Goal: Transaction & Acquisition: Purchase product/service

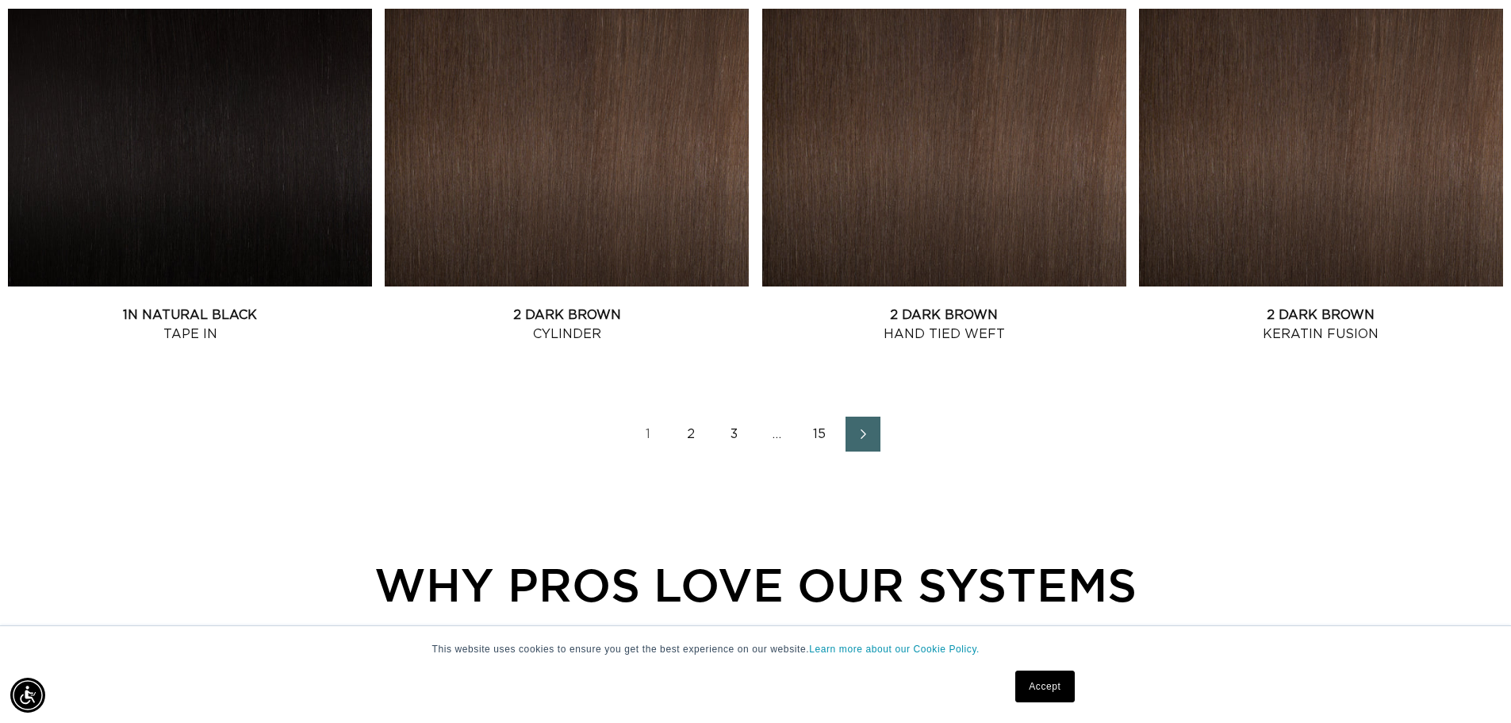
scroll to position [2213, 0]
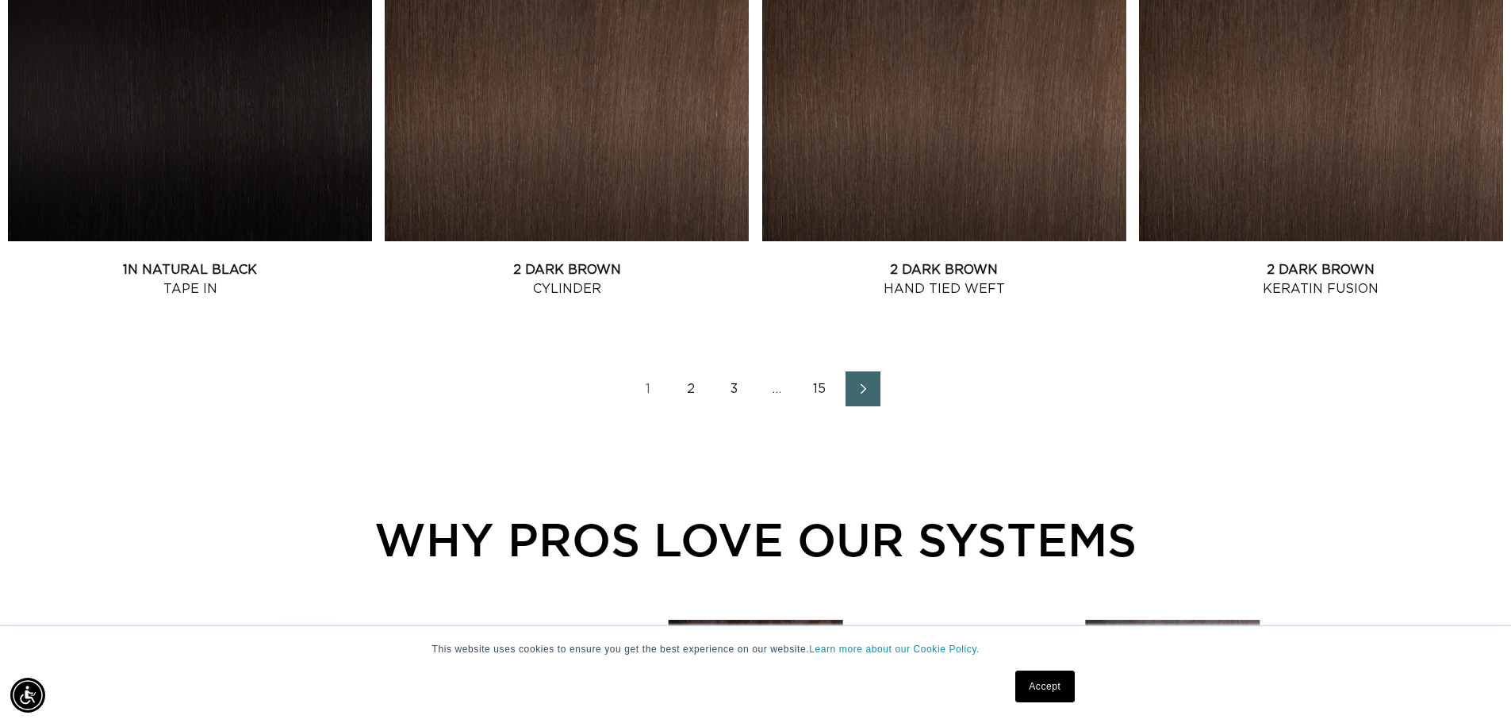
click at [864, 379] on span "Next page" at bounding box center [863, 388] width 10 height 19
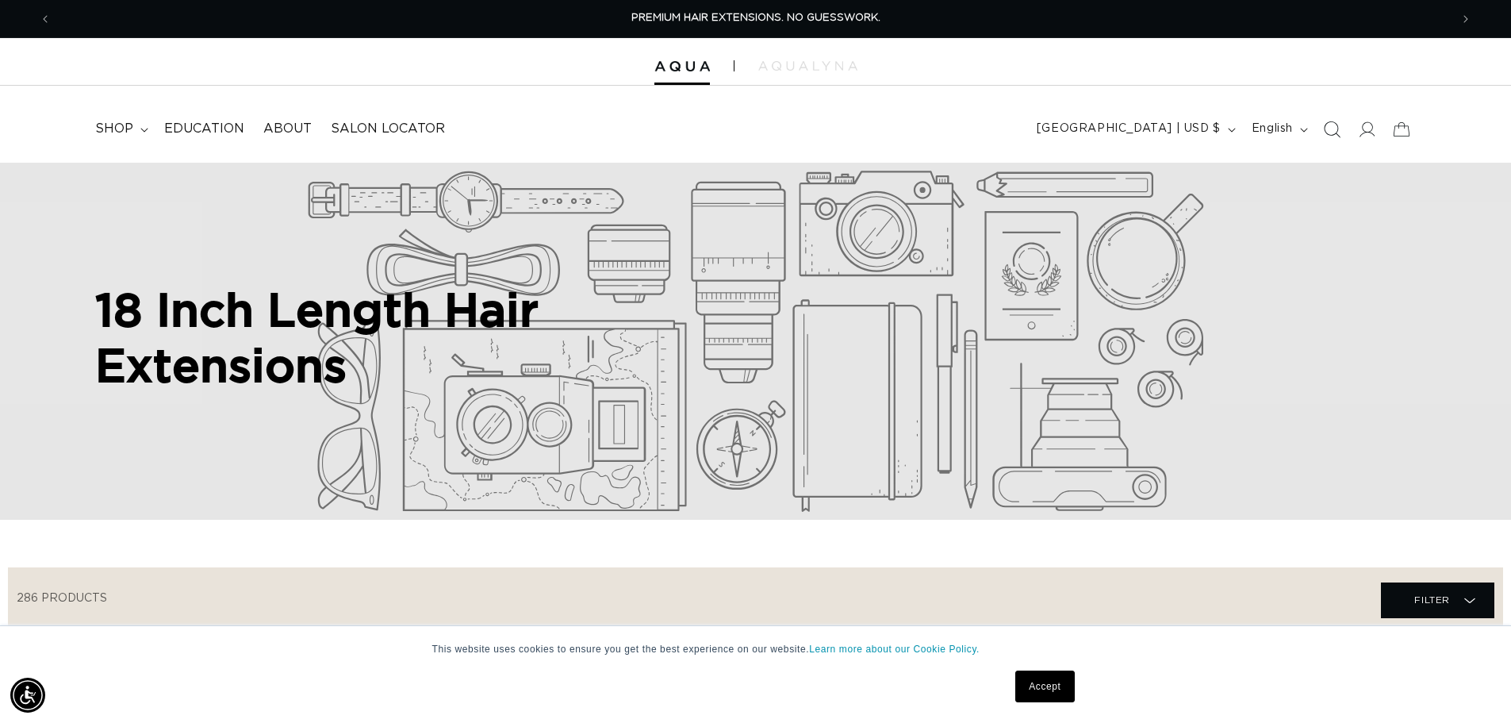
click at [1337, 125] on icon "Search" at bounding box center [1333, 129] width 17 height 17
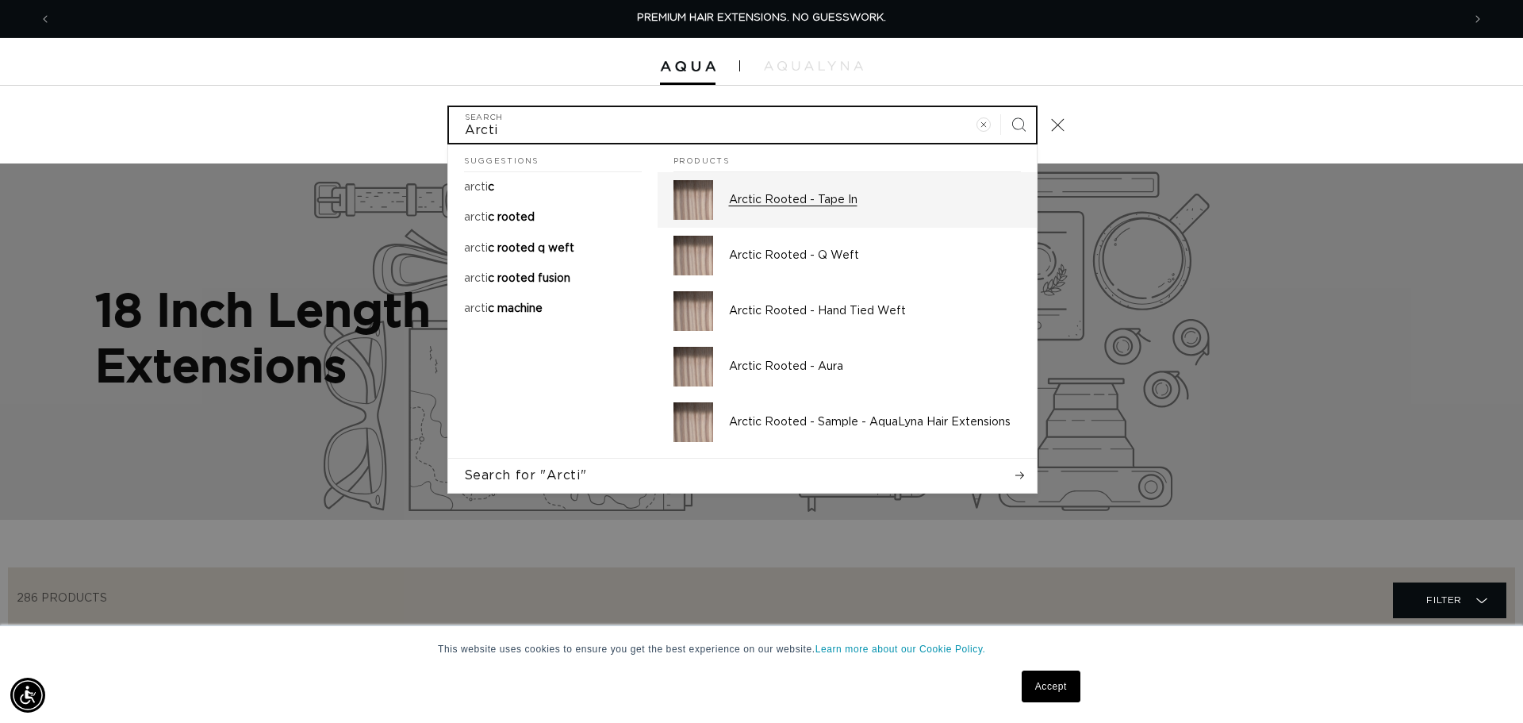
type input "Arcti"
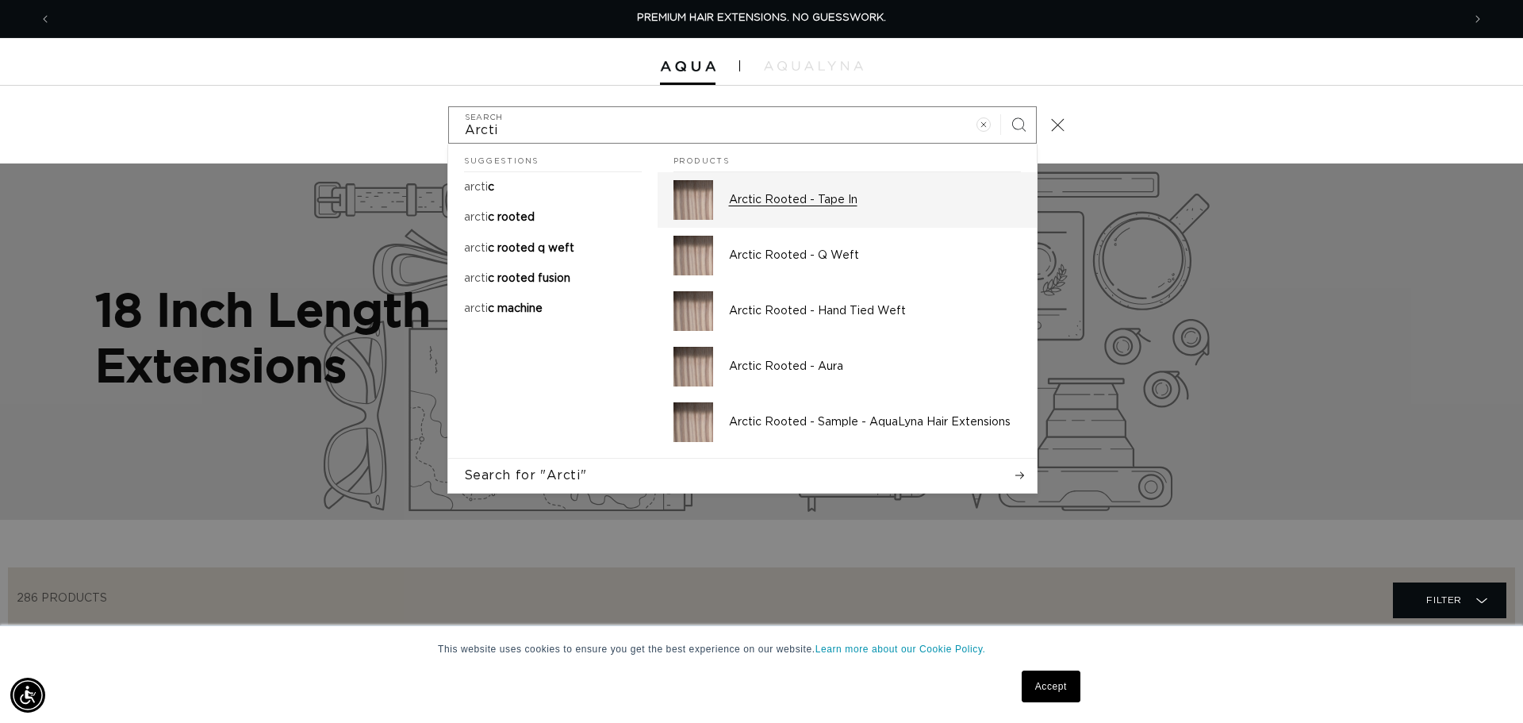
click at [818, 199] on p "Arctic Rooted - Tape In" at bounding box center [875, 200] width 292 height 14
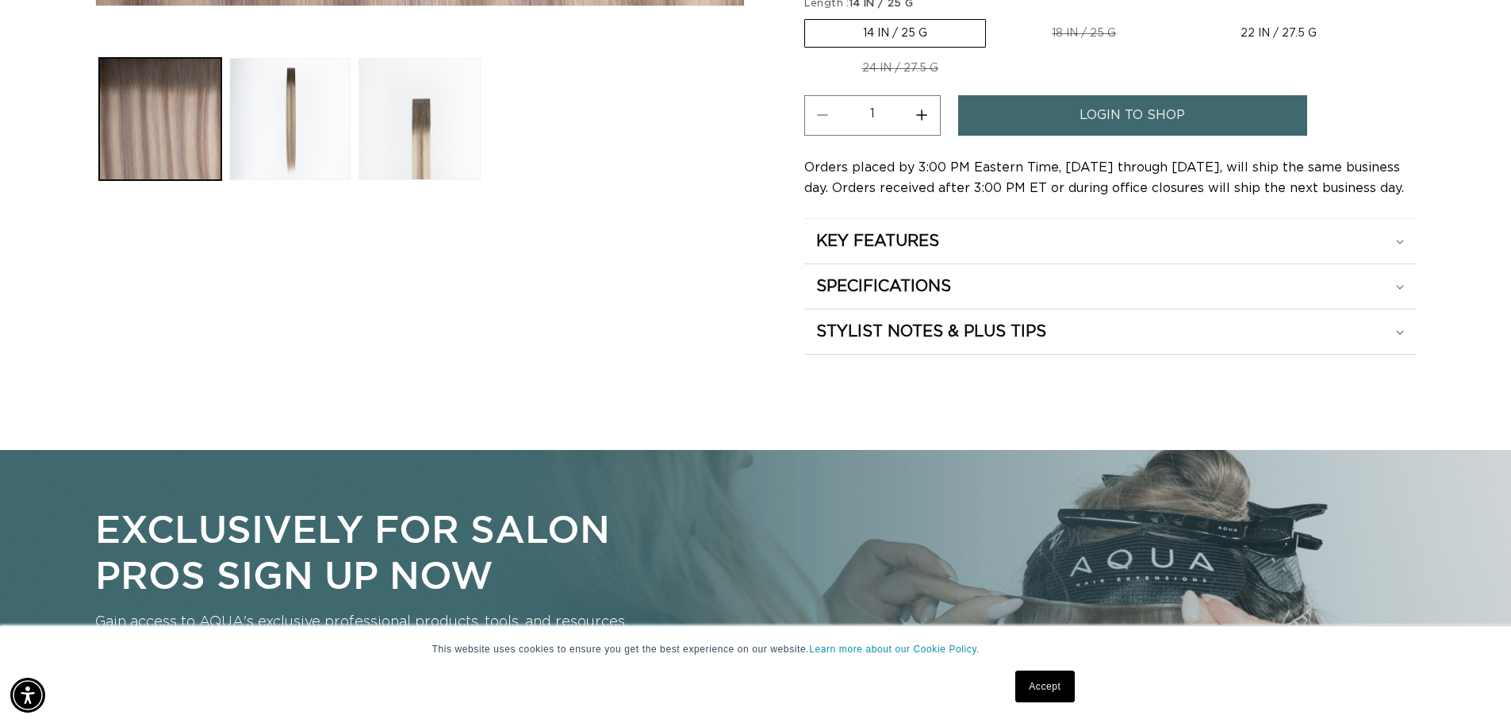
scroll to position [643, 0]
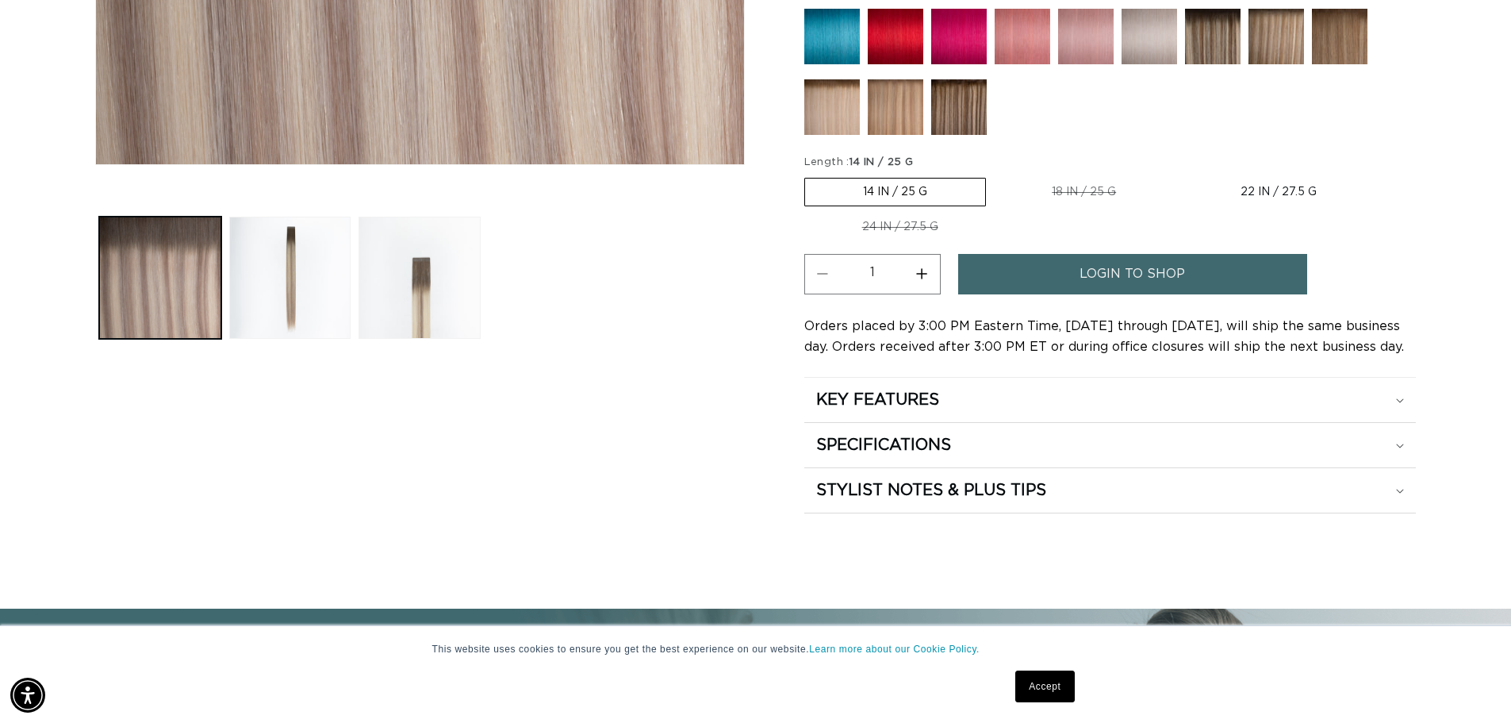
click at [920, 274] on button "Increase quantity for Arctic Rooted - Tape In" at bounding box center [922, 274] width 36 height 40
type input "2"
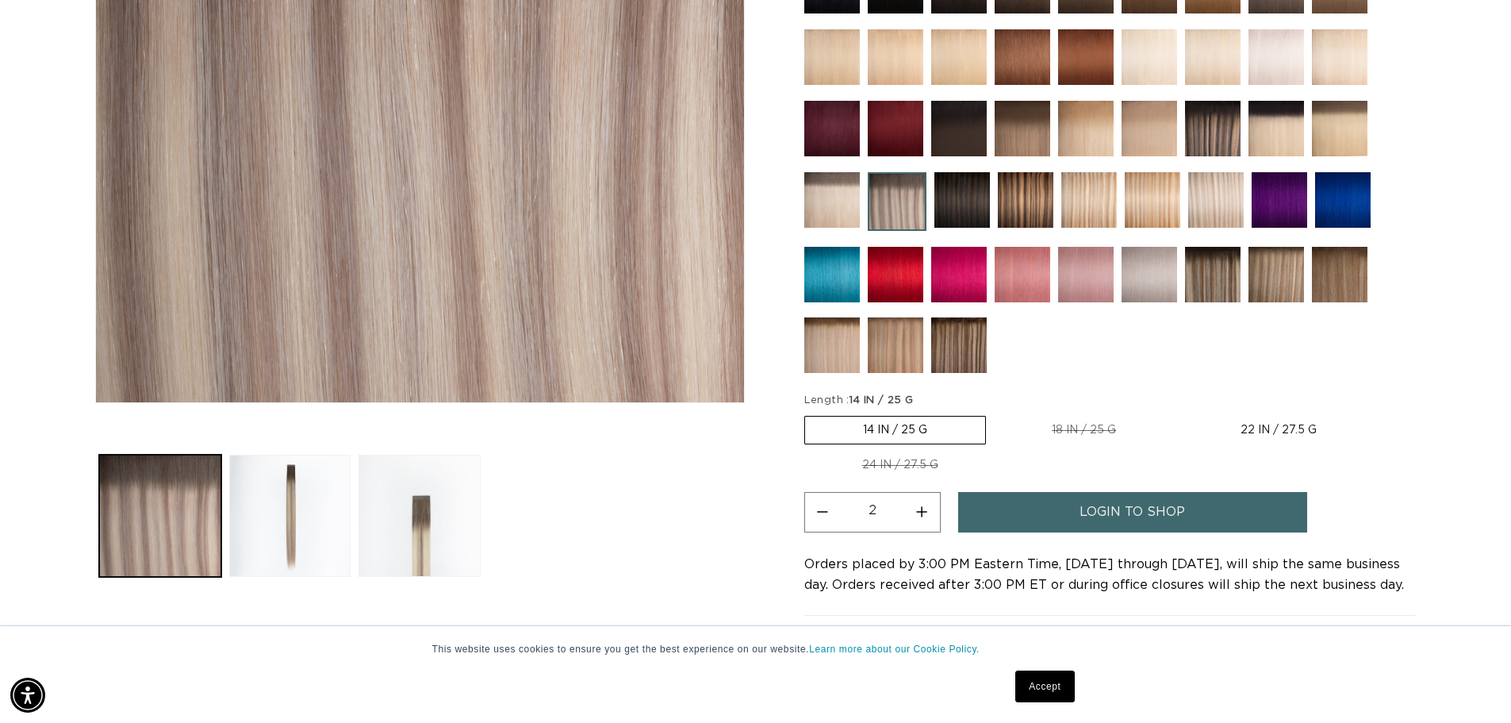
scroll to position [485, 0]
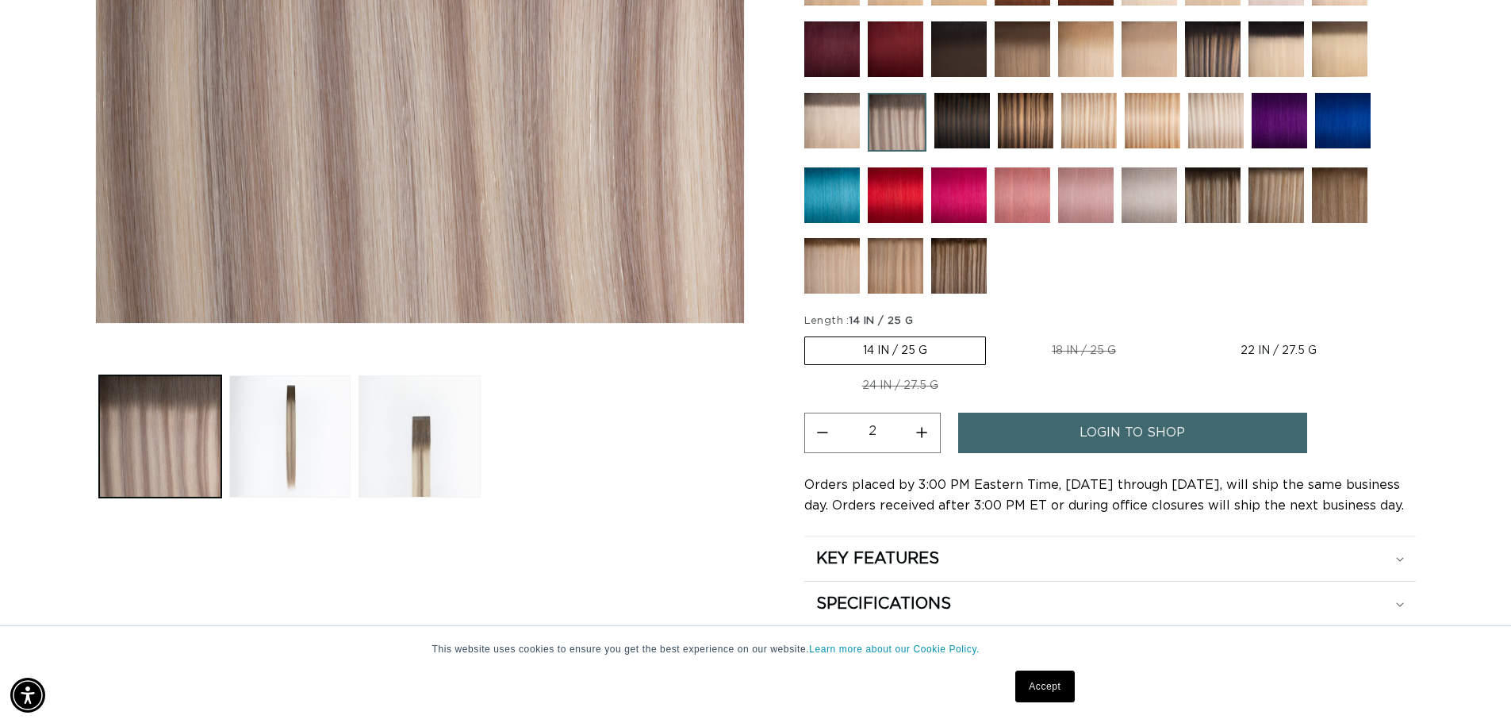
click at [1085, 440] on span "login to shop" at bounding box center [1133, 433] width 106 height 40
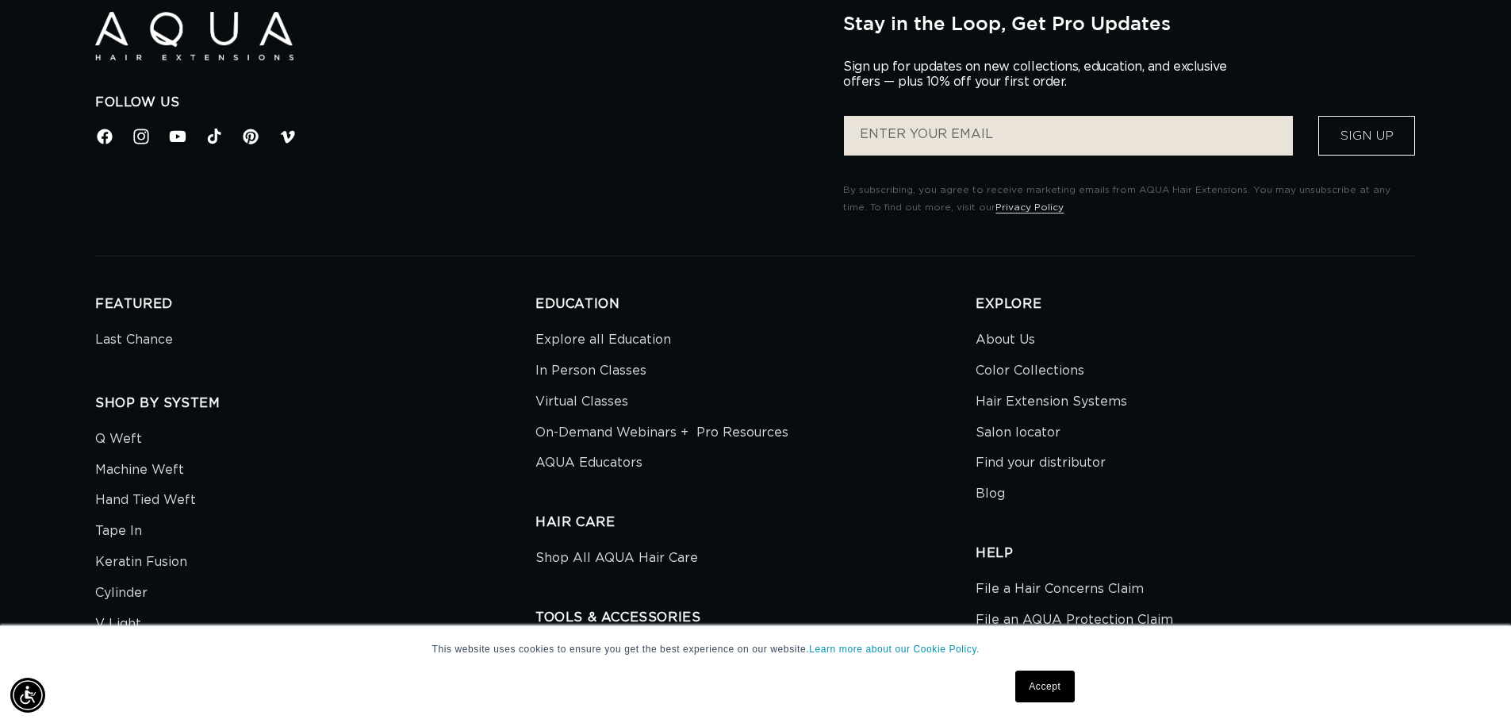
scroll to position [569, 0]
